Goal: Transaction & Acquisition: Purchase product/service

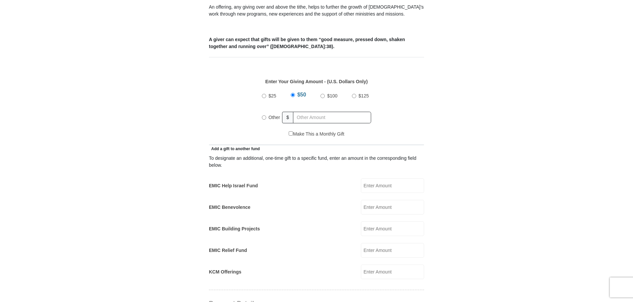
scroll to position [265, 0]
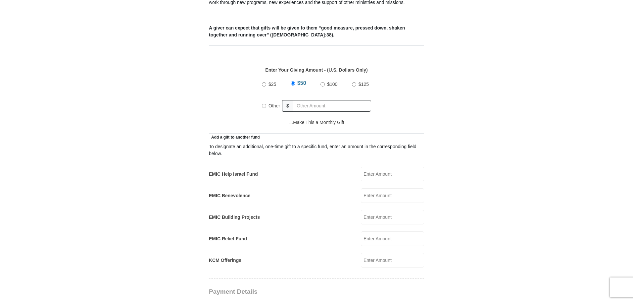
click at [379, 167] on input "EMIC Help Israel Fund" at bounding box center [392, 174] width 63 height 15
type input "20"
click at [265, 104] on input "Other" at bounding box center [264, 106] width 4 height 4
radio input "true"
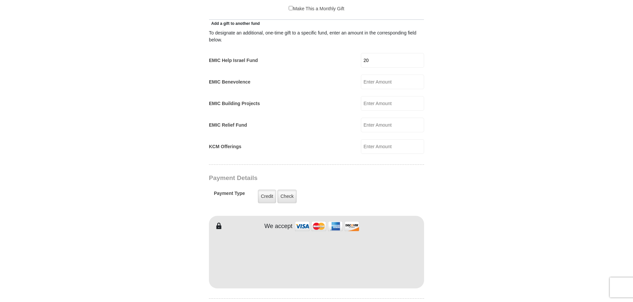
scroll to position [397, 0]
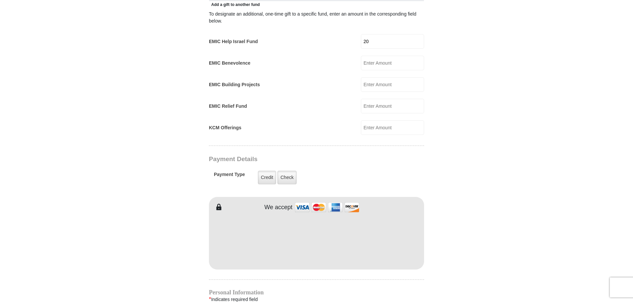
type input "[PERSON_NAME]"
type input "Koshi"
click at [442, 250] on form "[GEOGRAPHIC_DATA][DEMOGRAPHIC_DATA] Online Giving Because of gifts like yours, …" at bounding box center [317, 119] width 378 height 980
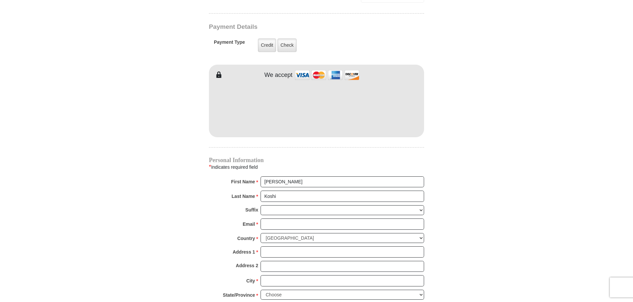
scroll to position [530, 0]
click at [270, 218] on input "Email *" at bounding box center [343, 223] width 164 height 11
type input "[EMAIL_ADDRESS][DOMAIN_NAME]"
type input "[STREET_ADDRESS]"
type input "SPARKS"
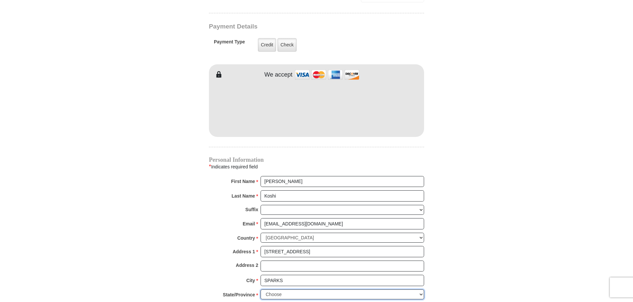
select select "NV"
type input "89434"
type input "7753860005"
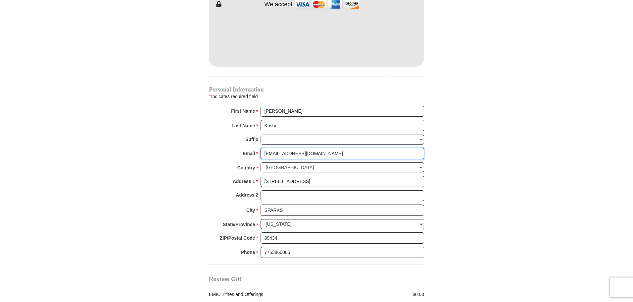
scroll to position [662, 0]
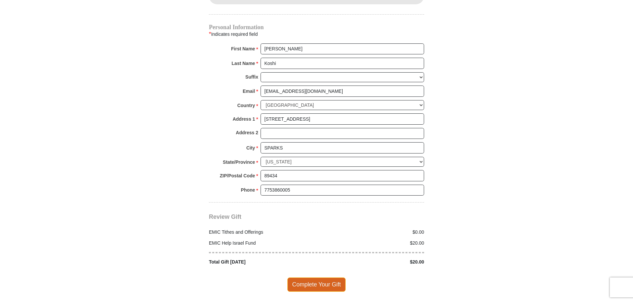
click at [306, 278] on span "Complete Your Gift" at bounding box center [317, 284] width 59 height 14
